Goal: Book appointment/travel/reservation

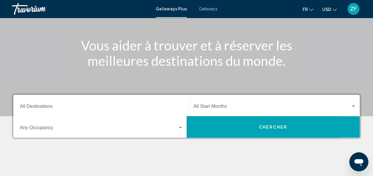
click at [101, 111] on div "Destination All Destinations" at bounding box center [101, 105] width 163 height 19
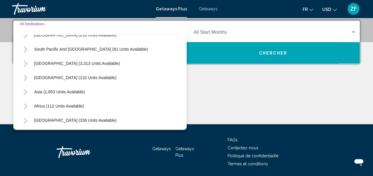
scroll to position [96, 0]
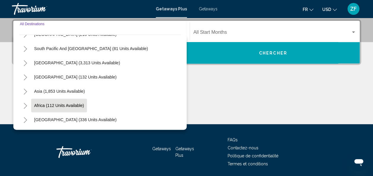
click at [49, 105] on span "Africa (112 units available)" at bounding box center [59, 105] width 50 height 5
type input "**********"
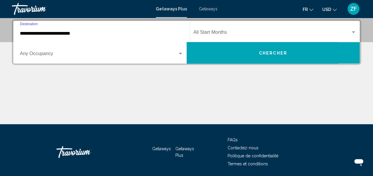
click at [233, 47] on button "Chercher" at bounding box center [273, 52] width 173 height 21
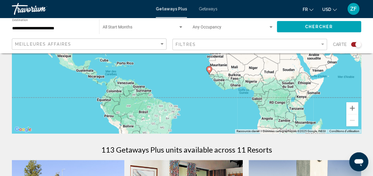
scroll to position [112, 0]
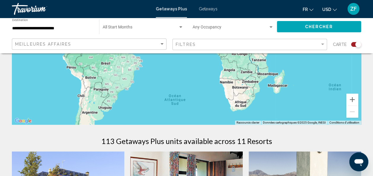
drag, startPoint x: 327, startPoint y: 103, endPoint x: 285, endPoint y: 56, distance: 62.6
click at [285, 56] on div "Pour activer le glissement avec le clavier, appuyez sur Alt+Entrée. Une fois ce…" at bounding box center [186, 36] width 349 height 178
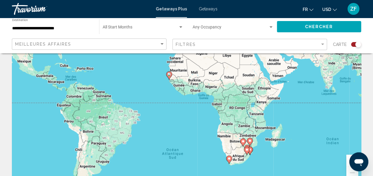
scroll to position [54, 0]
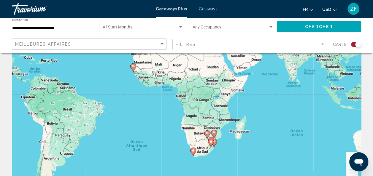
drag, startPoint x: 268, startPoint y: 102, endPoint x: 234, endPoint y: 99, distance: 34.8
click at [234, 99] on div "Pour activer le glissement avec le clavier, appuyez sur Alt+Entrée. Une fois ce…" at bounding box center [186, 94] width 349 height 178
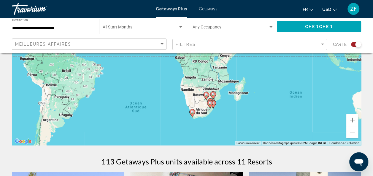
scroll to position [93, 0]
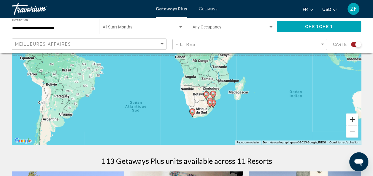
click at [352, 118] on button "Zoom avant" at bounding box center [352, 120] width 12 height 12
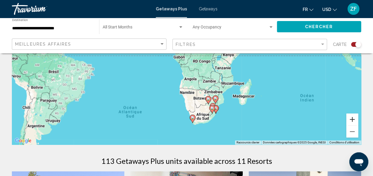
click at [352, 118] on button "Zoom avant" at bounding box center [352, 120] width 12 height 12
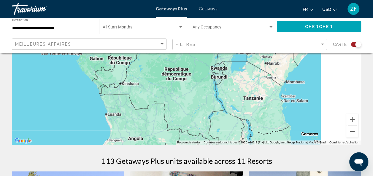
drag, startPoint x: 313, startPoint y: 87, endPoint x: 236, endPoint y: 85, distance: 76.5
click at [236, 85] on div "Pour activer le glissement avec le clavier, appuyez sur Alt+Entrée. Une fois ce…" at bounding box center [186, 56] width 349 height 178
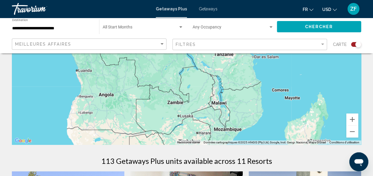
drag, startPoint x: 253, startPoint y: 91, endPoint x: 219, endPoint y: 44, distance: 58.2
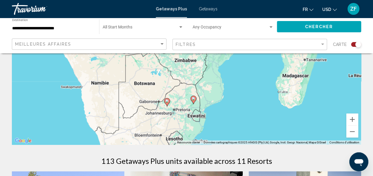
drag, startPoint x: 206, startPoint y: 106, endPoint x: 218, endPoint y: 32, distance: 74.1
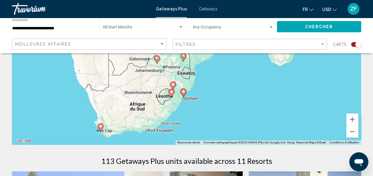
drag, startPoint x: 202, startPoint y: 85, endPoint x: 197, endPoint y: 47, distance: 37.9
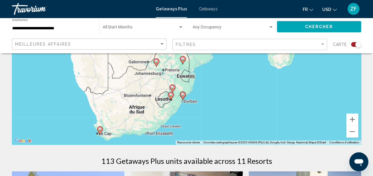
click at [172, 96] on image "Main content" at bounding box center [171, 95] width 4 height 4
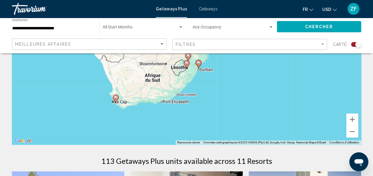
drag, startPoint x: 215, startPoint y: 101, endPoint x: 216, endPoint y: 121, distance: 19.6
click at [216, 121] on div "Pour activer le glissement avec le clavier, appuyez sur Alt+Entrée. Une fois ce…" at bounding box center [186, 56] width 349 height 178
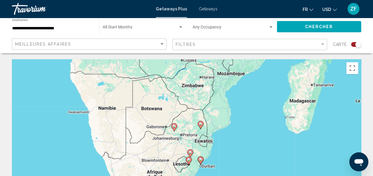
scroll to position [66, 0]
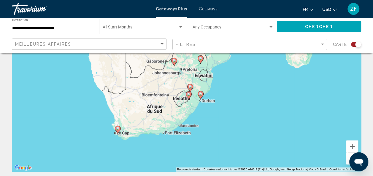
click at [201, 59] on image "Main content" at bounding box center [201, 59] width 4 height 4
type input "**********"
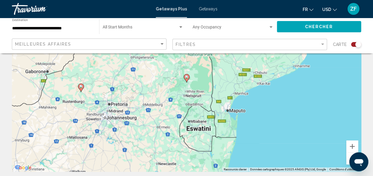
click at [187, 79] on icon "Main content" at bounding box center [186, 78] width 5 height 8
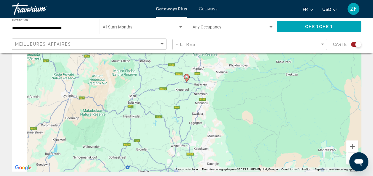
click at [187, 79] on icon "Main content" at bounding box center [186, 78] width 5 height 8
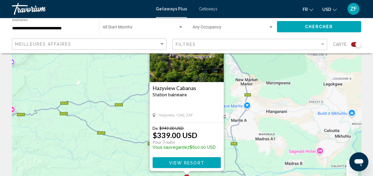
scroll to position [46, 0]
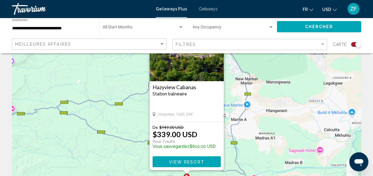
click at [187, 85] on h3 "Hazyview Cabanas" at bounding box center [186, 87] width 68 height 6
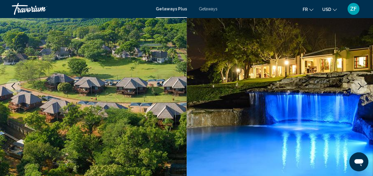
scroll to position [68, 0]
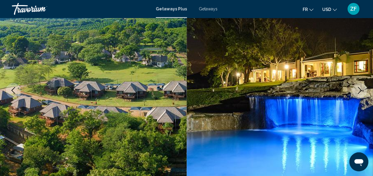
click at [361, 92] on icon "Next image" at bounding box center [359, 90] width 7 height 7
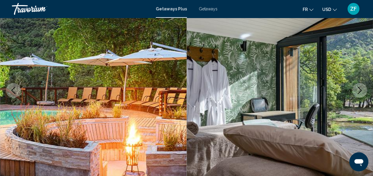
click at [361, 92] on icon "Next image" at bounding box center [359, 90] width 7 height 7
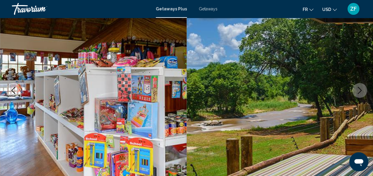
click at [361, 92] on icon "Next image" at bounding box center [359, 90] width 7 height 7
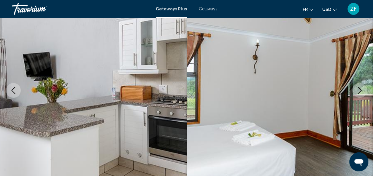
click at [361, 92] on icon "Next image" at bounding box center [359, 90] width 7 height 7
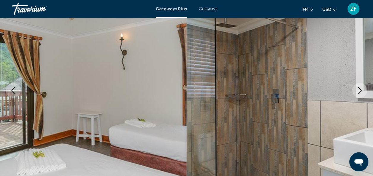
click at [361, 92] on icon "Next image" at bounding box center [359, 90] width 7 height 7
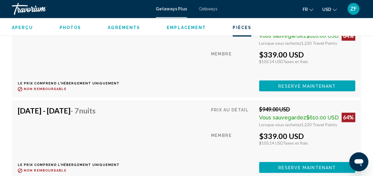
scroll to position [1244, 0]
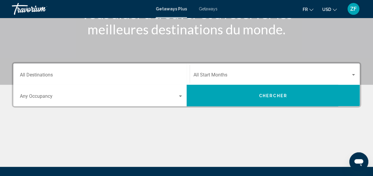
click at [121, 69] on div "Destination All Destinations" at bounding box center [101, 74] width 163 height 19
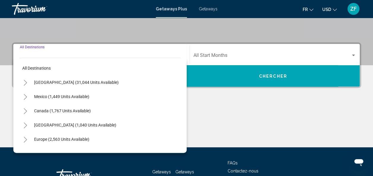
scroll to position [136, 0]
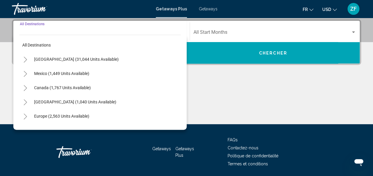
click at [227, 59] on button "Chercher" at bounding box center [273, 52] width 173 height 21
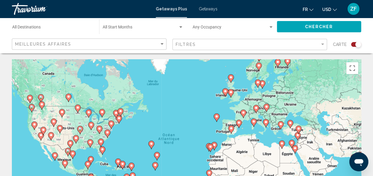
click at [134, 24] on div "Start Month All Start Months" at bounding box center [143, 27] width 81 height 16
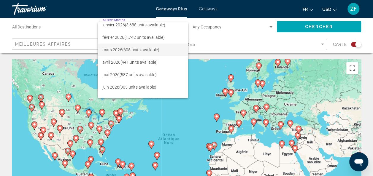
scroll to position [66, 0]
click at [130, 53] on span "[DATE] (605 units available)" at bounding box center [142, 49] width 81 height 12
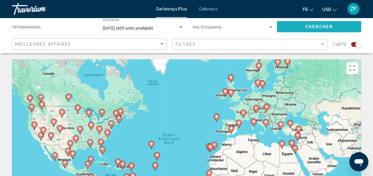
click at [313, 23] on button "Chercher" at bounding box center [319, 26] width 84 height 11
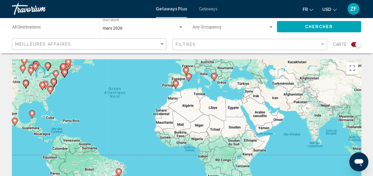
drag, startPoint x: 340, startPoint y: 94, endPoint x: 290, endPoint y: 44, distance: 70.5
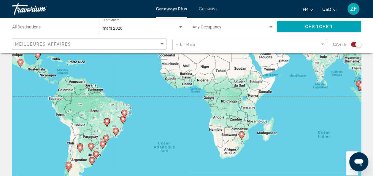
scroll to position [48, 0]
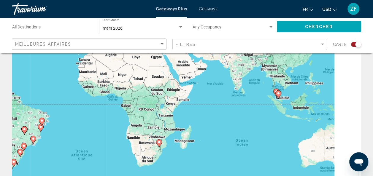
drag, startPoint x: 243, startPoint y: 112, endPoint x: 144, endPoint y: 112, distance: 98.5
click at [144, 112] on div "Pour activer le glissement avec le clavier, appuyez sur Alt+Entrée. Une fois ce…" at bounding box center [186, 101] width 349 height 178
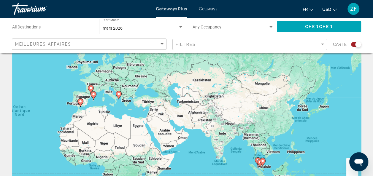
drag, startPoint x: 159, startPoint y: 70, endPoint x: 154, endPoint y: 144, distance: 74.3
click at [154, 144] on div "Pour activer le glissement avec le clavier, appuyez sur Alt+Entrée. Une fois ce…" at bounding box center [186, 101] width 349 height 178
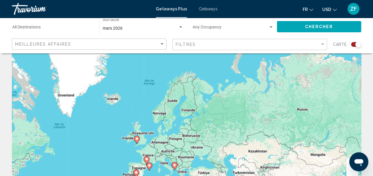
drag, startPoint x: 209, startPoint y: 114, endPoint x: 292, endPoint y: 163, distance: 97.0
click at [292, 163] on div "Pour activer le glissement avec le clavier, appuyez sur Alt+Entrée. Une fois ce…" at bounding box center [186, 101] width 349 height 178
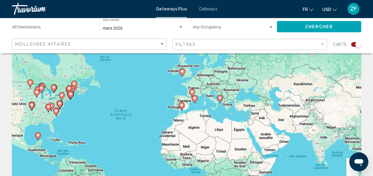
drag, startPoint x: 243, startPoint y: 127, endPoint x: 267, endPoint y: 82, distance: 50.1
click at [267, 82] on div "Pour activer le glissement avec le clavier, appuyez sur Alt+Entrée. Une fois ce…" at bounding box center [186, 101] width 349 height 178
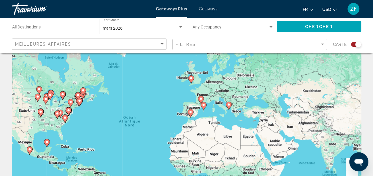
click at [191, 81] on icon "Main content" at bounding box center [190, 80] width 5 height 8
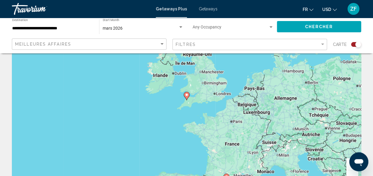
click at [187, 95] on image "Main content" at bounding box center [187, 95] width 4 height 4
type input "**********"
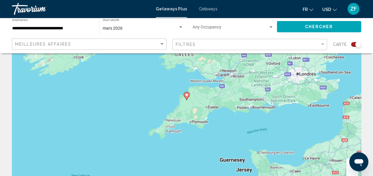
click at [187, 95] on image "Main content" at bounding box center [187, 95] width 4 height 4
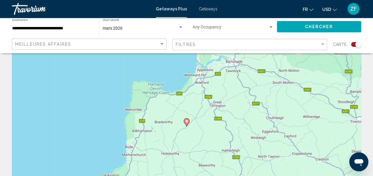
scroll to position [13, 0]
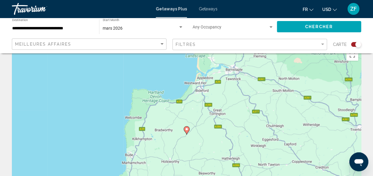
click at [186, 131] on icon "Main content" at bounding box center [186, 131] width 5 height 8
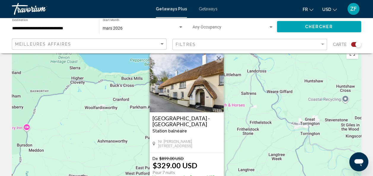
scroll to position [13, 0]
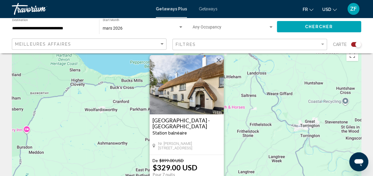
click at [216, 60] on button "Fermer" at bounding box center [218, 60] width 9 height 9
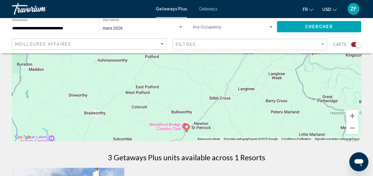
scroll to position [97, 0]
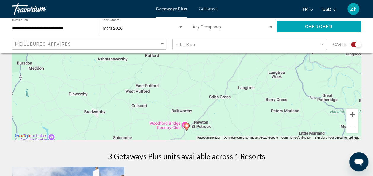
click at [352, 128] on button "Zoom arrière" at bounding box center [352, 127] width 12 height 12
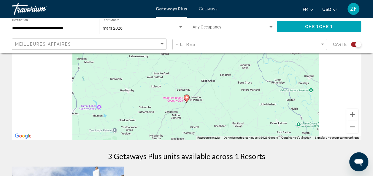
click at [352, 128] on button "Zoom arrière" at bounding box center [352, 127] width 12 height 12
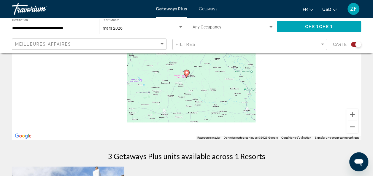
click at [352, 128] on button "Zoom arrière" at bounding box center [352, 127] width 12 height 12
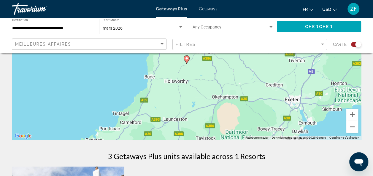
click at [352, 128] on button "Zoom arrière" at bounding box center [352, 127] width 12 height 12
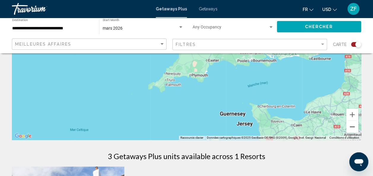
click at [351, 129] on button "Zoom arrière" at bounding box center [352, 127] width 12 height 12
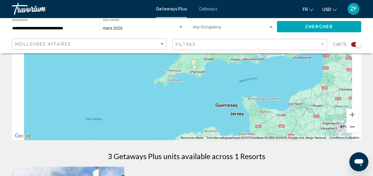
click at [351, 129] on button "Zoom arrière" at bounding box center [352, 127] width 12 height 12
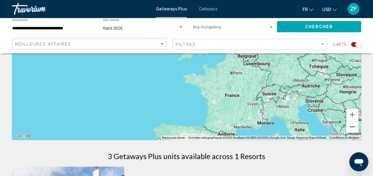
click at [351, 129] on button "Zoom arrière" at bounding box center [352, 127] width 12 height 12
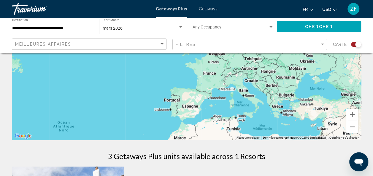
click at [36, 31] on div "**********" at bounding box center [52, 27] width 81 height 16
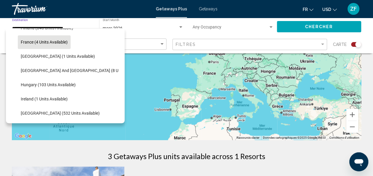
scroll to position [0, 0]
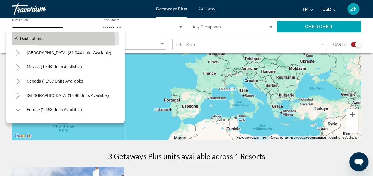
click at [39, 43] on button "All destinations" at bounding box center [65, 39] width 107 height 14
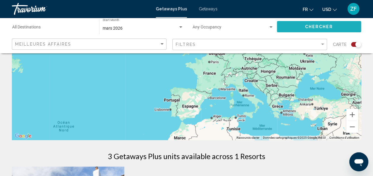
click at [296, 29] on button "Chercher" at bounding box center [319, 26] width 84 height 11
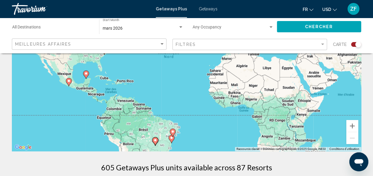
scroll to position [119, 0]
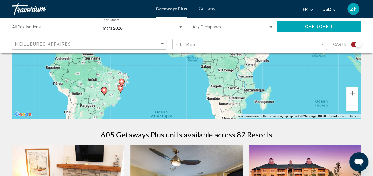
drag, startPoint x: 267, startPoint y: 106, endPoint x: 165, endPoint y: 63, distance: 111.1
click at [165, 63] on div "Pour activer le glissement avec le clavier, appuyez sur Alt+Entrée. Une fois ce…" at bounding box center [186, 29] width 349 height 178
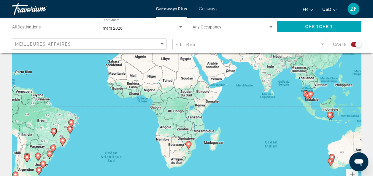
scroll to position [41, 0]
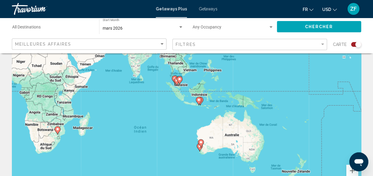
drag, startPoint x: 278, startPoint y: 109, endPoint x: 136, endPoint y: 100, distance: 142.0
click at [136, 100] on div "Pour activer le glissement avec le clavier, appuyez sur Alt+Entrée. Une fois ce…" at bounding box center [186, 107] width 349 height 178
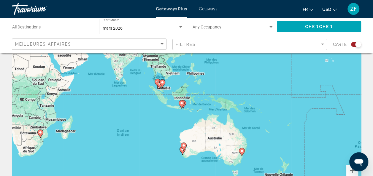
click at [184, 154] on gmp-advanced-marker "Main content" at bounding box center [182, 150] width 6 height 9
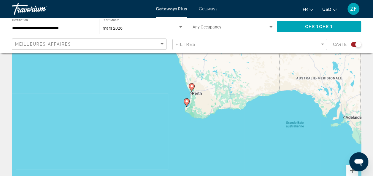
click at [189, 87] on icon "Main content" at bounding box center [191, 88] width 5 height 8
type input "**********"
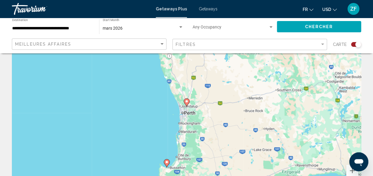
click at [185, 103] on icon "Main content" at bounding box center [186, 103] width 5 height 8
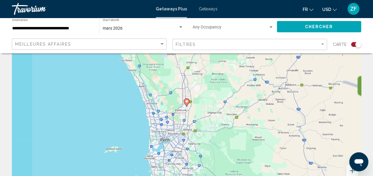
click at [185, 103] on icon "Main content" at bounding box center [186, 103] width 5 height 8
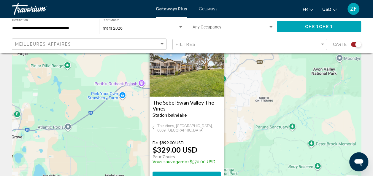
scroll to position [1, 0]
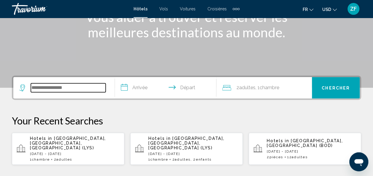
click at [57, 85] on input "Search widget" at bounding box center [68, 87] width 75 height 9
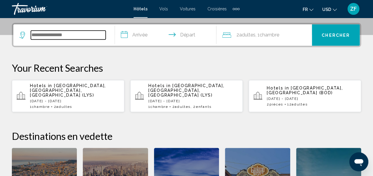
scroll to position [146, 0]
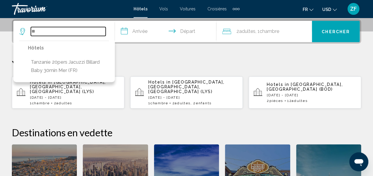
type input "*"
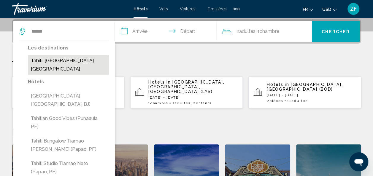
click at [74, 58] on button "Tahiti, Society Islands, French Polynesia" at bounding box center [68, 65] width 81 height 20
type input "**********"
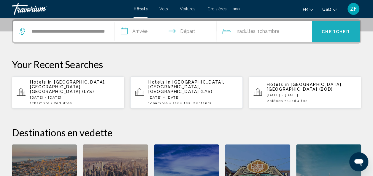
click at [335, 36] on button "Chercher" at bounding box center [336, 31] width 48 height 21
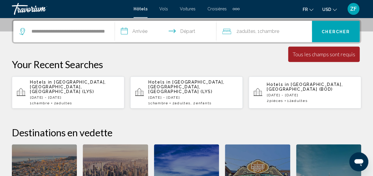
click at [140, 28] on input "**********" at bounding box center [167, 32] width 104 height 23
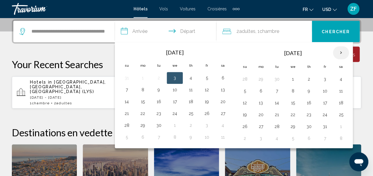
click at [338, 49] on th "Next month" at bounding box center [341, 52] width 16 height 13
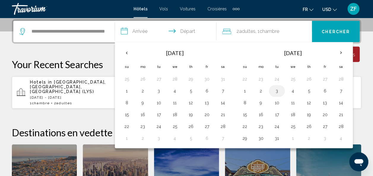
click at [275, 89] on button "3" at bounding box center [276, 91] width 9 height 8
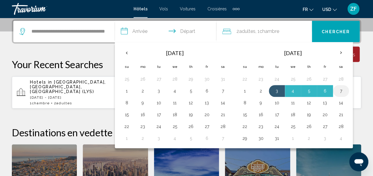
click at [343, 88] on td "7" at bounding box center [341, 91] width 16 height 12
click at [336, 90] on button "7" at bounding box center [340, 91] width 9 height 8
type input "**********"
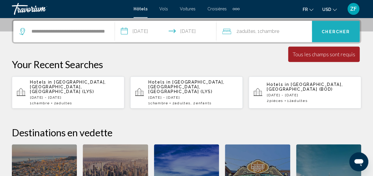
click at [327, 36] on button "Chercher" at bounding box center [336, 31] width 48 height 21
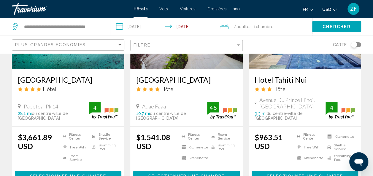
scroll to position [586, 0]
